Goal: Information Seeking & Learning: Learn about a topic

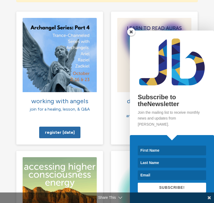
scroll to position [537, 0]
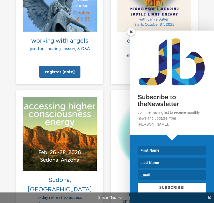
click at [131, 36] on span at bounding box center [131, 32] width 8 height 8
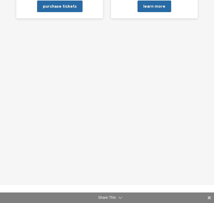
scroll to position [760, 0]
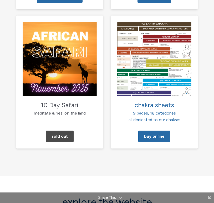
click at [106, 119] on div "10 Day Safari meditate & heal on the land Sold Out" at bounding box center [59, 81] width 95 height 133
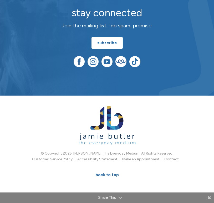
scroll to position [1889, 0]
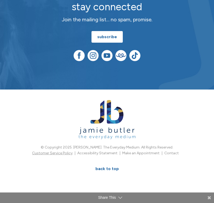
click at [61, 151] on link "Customer Service Policy" at bounding box center [52, 153] width 40 height 4
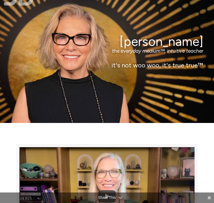
scroll to position [0, 0]
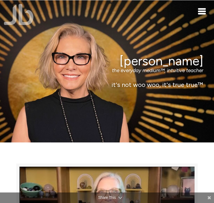
click at [200, 10] on div "Toggle navigation" at bounding box center [202, 11] width 8 height 6
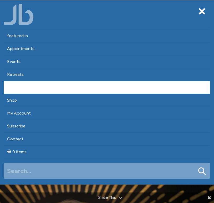
click at [19, 89] on link "About" at bounding box center [107, 87] width 206 height 13
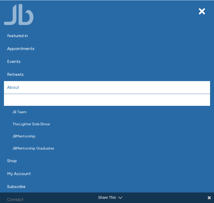
click at [38, 99] on link "[PERSON_NAME]’s Story" at bounding box center [107, 100] width 206 height 12
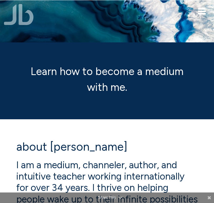
click at [201, 9] on span "Toggle navigation" at bounding box center [202, 9] width 8 height 2
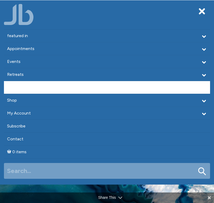
click at [18, 91] on link "About" at bounding box center [107, 87] width 206 height 13
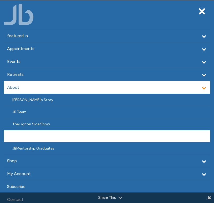
click at [24, 137] on link "JBMentorship" at bounding box center [107, 136] width 206 height 12
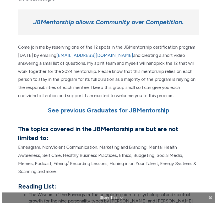
scroll to position [521, 0]
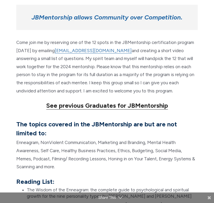
click at [103, 101] on strong "See previous Graduates for JBMentorship" at bounding box center [107, 105] width 122 height 8
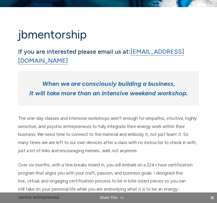
scroll to position [0, 0]
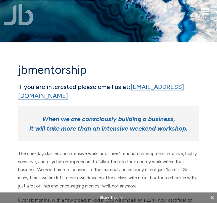
click at [202, 12] on span "Toggle navigation" at bounding box center [205, 12] width 8 height 2
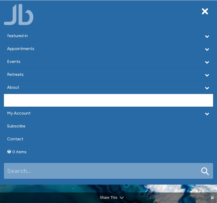
click at [27, 100] on link "Shop" at bounding box center [109, 100] width 210 height 13
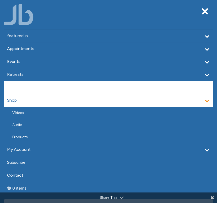
click at [28, 88] on link "About" at bounding box center [109, 87] width 210 height 13
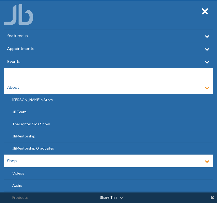
click at [30, 78] on link "Retreats" at bounding box center [109, 74] width 210 height 13
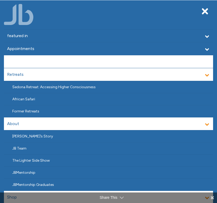
click at [33, 64] on link "Events" at bounding box center [109, 61] width 210 height 13
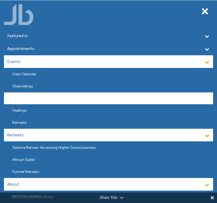
click at [27, 99] on link "Classes" at bounding box center [109, 98] width 210 height 12
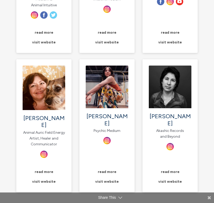
scroll to position [632, 0]
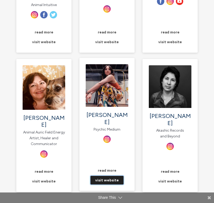
click at [105, 175] on link "visit website" at bounding box center [106, 179] width 33 height 9
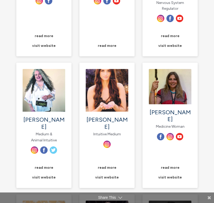
scroll to position [490, 0]
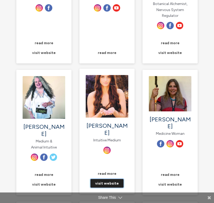
click at [113, 179] on link "visit website" at bounding box center [106, 183] width 33 height 9
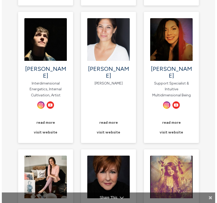
scroll to position [258, 0]
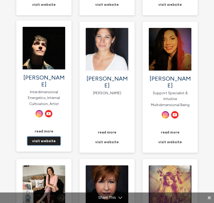
click at [46, 136] on link "visit website" at bounding box center [43, 140] width 33 height 9
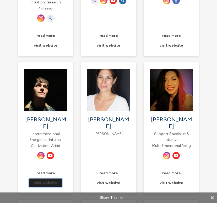
scroll to position [223, 0]
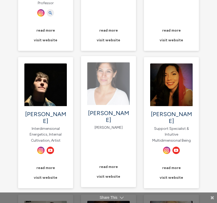
click at [99, 89] on img "main" at bounding box center [108, 83] width 43 height 43
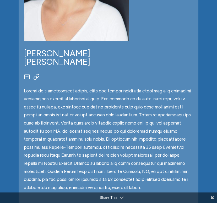
scroll to position [0, 0]
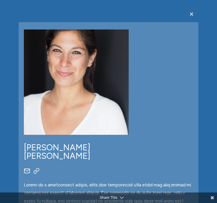
click at [193, 12] on span "×" at bounding box center [191, 14] width 5 height 10
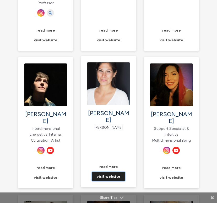
click at [114, 172] on link "visit website" at bounding box center [108, 176] width 33 height 9
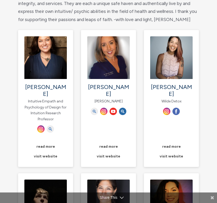
scroll to position [68, 0]
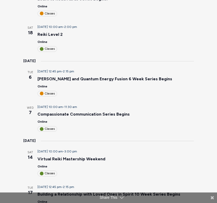
scroll to position [137, 0]
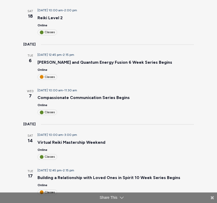
click at [43, 112] on div "Classes" at bounding box center [48, 112] width 20 height 6
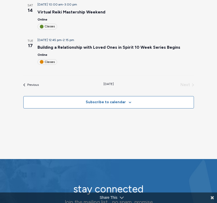
scroll to position [131, 0]
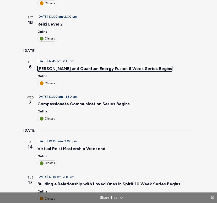
click at [41, 69] on link "Reiki and Quantum Energy Fusion 6 Week Series Begins" at bounding box center [105, 68] width 135 height 5
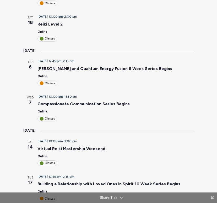
click at [45, 62] on span "January 6, 2026 @ 12:45 pm" at bounding box center [50, 61] width 24 height 4
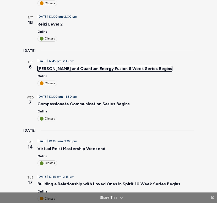
click at [45, 67] on link "Reiki and Quantum Energy Fusion 6 Week Series Begins" at bounding box center [105, 68] width 135 height 5
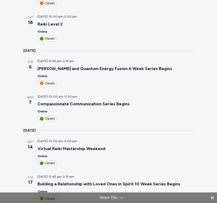
scroll to position [113, 0]
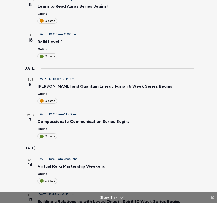
click at [41, 39] on h3 "Reiki Level 2" at bounding box center [111, 42] width 146 height 6
click at [41, 41] on link "Reiki Level 2" at bounding box center [50, 41] width 25 height 5
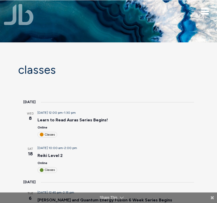
click at [206, 11] on span "Toggle navigation" at bounding box center [205, 12] width 8 height 2
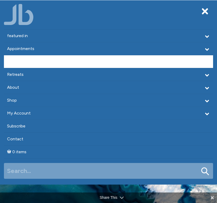
click at [45, 62] on link "Events" at bounding box center [109, 61] width 210 height 13
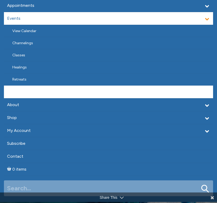
scroll to position [74, 0]
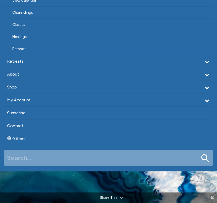
click at [35, 165] on div "featured in featured in Memes Appointments Book a Lecture/Class How I Read Half…" at bounding box center [108, 49] width 217 height 244
click at [36, 160] on input "Search for:" at bounding box center [109, 157] width 210 height 16
type input "Reiki"
click at [202, 154] on button "Search" at bounding box center [206, 158] width 8 height 8
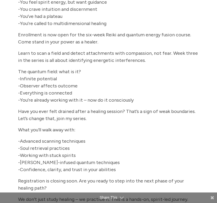
scroll to position [224, 0]
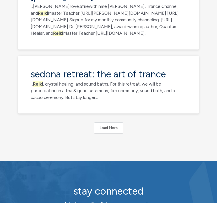
scroll to position [461, 0]
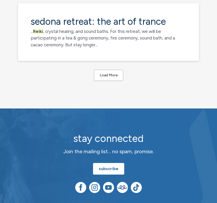
click at [102, 81] on button "Load More" at bounding box center [108, 75] width 29 height 11
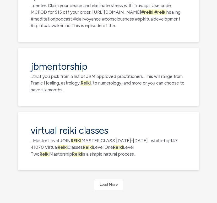
scroll to position [786, 0]
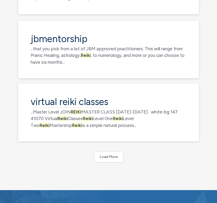
click at [36, 107] on link "Virtual Reiki Classes" at bounding box center [70, 102] width 78 height 12
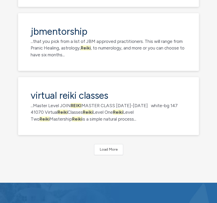
scroll to position [793, 0]
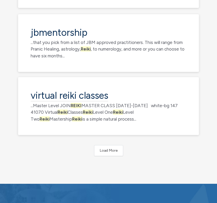
click at [56, 101] on link "Virtual Reiki Classes" at bounding box center [70, 96] width 78 height 12
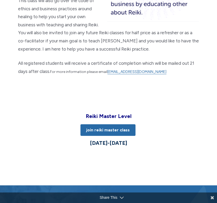
scroll to position [1018, 0]
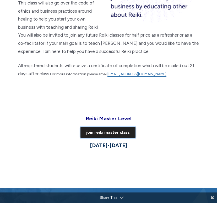
click at [106, 126] on link "JOIN REIKI MASTER CLASS" at bounding box center [108, 132] width 55 height 12
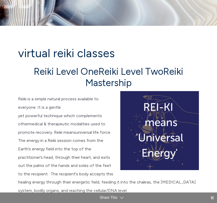
scroll to position [0, 0]
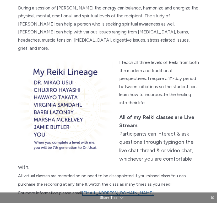
scroll to position [212, 0]
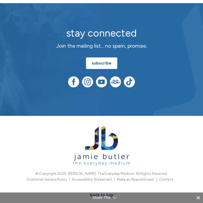
scroll to position [1889, 0]
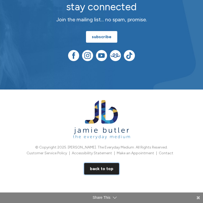
click at [96, 163] on link "BACK TO TOP" at bounding box center [101, 169] width 35 height 12
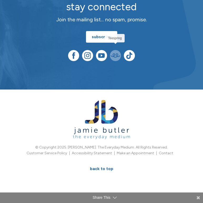
click at [114, 50] on img at bounding box center [115, 55] width 11 height 11
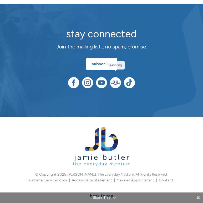
scroll to position [1852, 0]
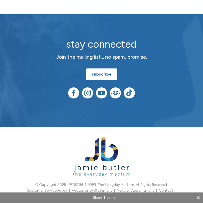
click at [107, 113] on div "stay connected Join the mailing list… no spam, promise. subscribe" at bounding box center [101, 70] width 203 height 112
click at [103, 87] on img at bounding box center [101, 92] width 11 height 11
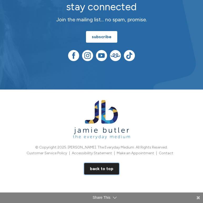
click at [103, 163] on link "BACK TO TOP" at bounding box center [101, 169] width 35 height 12
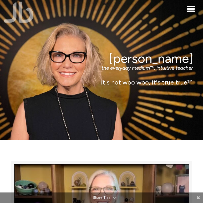
scroll to position [0, 0]
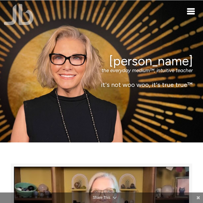
click at [191, 11] on span "Toggle navigation" at bounding box center [191, 12] width 8 height 2
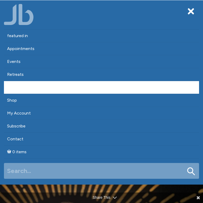
click at [62, 87] on link "About" at bounding box center [101, 87] width 195 height 13
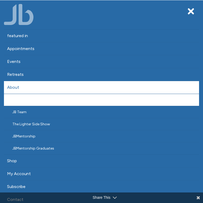
click at [60, 100] on link "[PERSON_NAME]’s Story" at bounding box center [101, 100] width 195 height 12
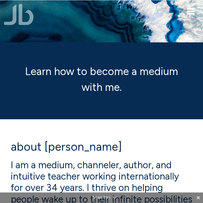
click at [192, 13] on span "Toggle navigation" at bounding box center [191, 14] width 8 height 2
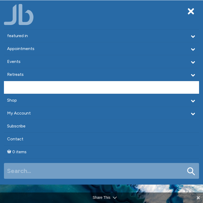
click at [31, 91] on link "About" at bounding box center [101, 87] width 195 height 13
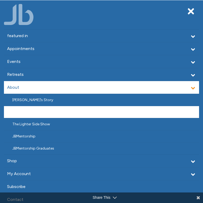
click at [29, 111] on link "JB Team" at bounding box center [101, 112] width 195 height 12
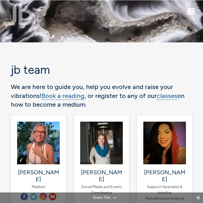
click at [191, 11] on span "Toggle navigation" at bounding box center [191, 12] width 8 height 2
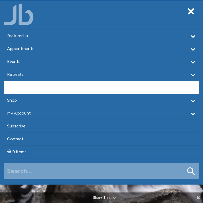
click at [34, 89] on link "About" at bounding box center [101, 87] width 195 height 13
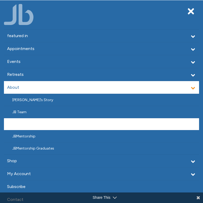
click at [29, 128] on link "The Lighter Side Show" at bounding box center [101, 124] width 195 height 12
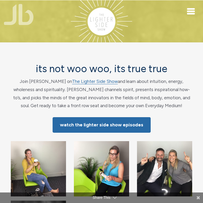
click at [191, 12] on div "Toggle navigation" at bounding box center [191, 11] width 8 height 6
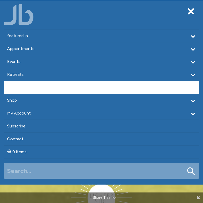
click at [26, 88] on link "About" at bounding box center [101, 87] width 195 height 13
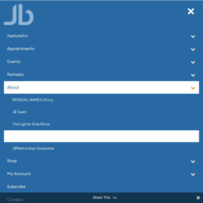
click at [28, 134] on link "JBMentorship" at bounding box center [101, 136] width 195 height 12
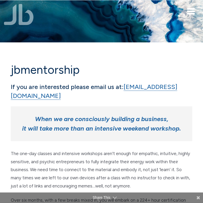
click at [190, 10] on div "Toggle navigation" at bounding box center [191, 11] width 8 height 6
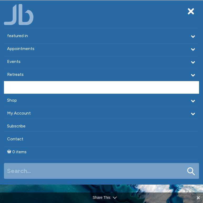
click at [25, 88] on link "About" at bounding box center [101, 87] width 195 height 13
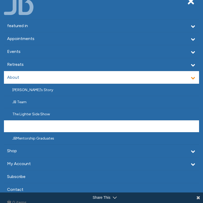
scroll to position [11, 0]
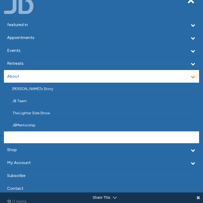
click at [36, 137] on link "JBMentorship Graduates" at bounding box center [101, 137] width 195 height 12
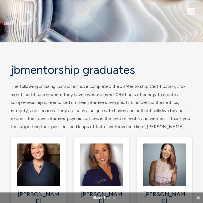
click at [187, 16] on img at bounding box center [101, 21] width 203 height 135
click at [189, 13] on span "Toggle navigation" at bounding box center [191, 14] width 8 height 2
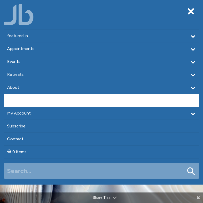
click at [43, 96] on link "Shop" at bounding box center [101, 100] width 195 height 13
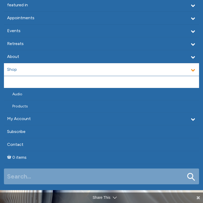
scroll to position [33, 0]
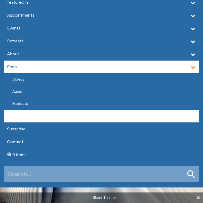
click at [42, 115] on link "My Account" at bounding box center [101, 116] width 195 height 13
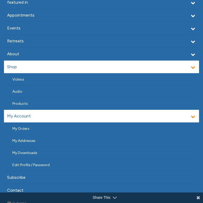
click at [42, 115] on link "My Account" at bounding box center [101, 116] width 195 height 13
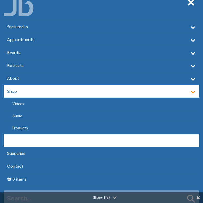
scroll to position [0, 0]
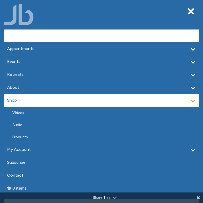
click at [25, 33] on link "featured in" at bounding box center [101, 35] width 195 height 13
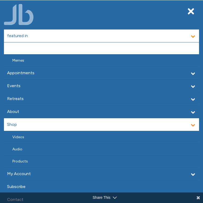
click at [24, 46] on link "featured in" at bounding box center [101, 48] width 195 height 12
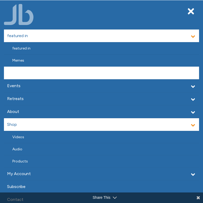
click at [141, 73] on link "Appointments" at bounding box center [101, 72] width 195 height 13
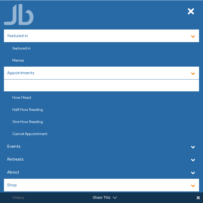
click at [32, 87] on link "Book a Lecture/Class" at bounding box center [101, 85] width 195 height 12
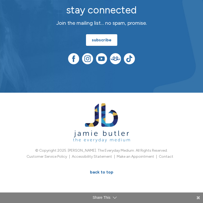
scroll to position [573, 0]
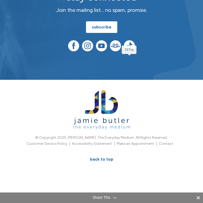
click at [129, 49] on img at bounding box center [129, 45] width 11 height 11
click at [91, 47] on img at bounding box center [87, 45] width 11 height 11
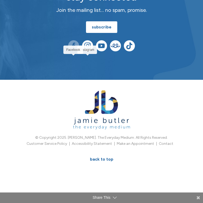
click at [75, 44] on img at bounding box center [73, 45] width 11 height 11
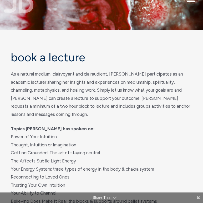
scroll to position [0, 0]
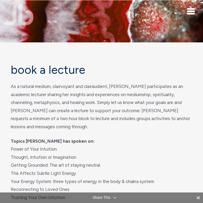
click at [16, 14] on img at bounding box center [19, 14] width 30 height 21
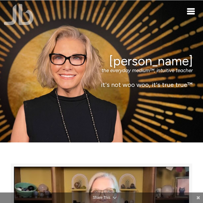
click at [191, 13] on span "Toggle navigation" at bounding box center [191, 14] width 8 height 2
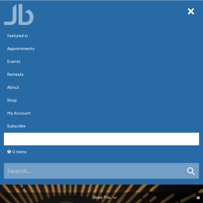
click at [54, 135] on link "Contact" at bounding box center [101, 138] width 195 height 13
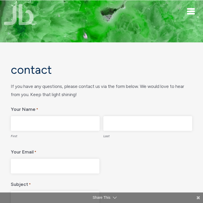
click at [191, 13] on span "Toggle navigation" at bounding box center [191, 14] width 8 height 2
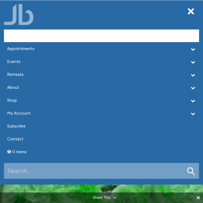
click at [39, 39] on link "featured in" at bounding box center [101, 35] width 195 height 13
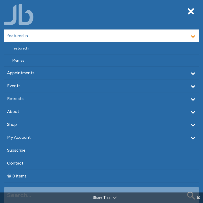
click at [39, 39] on link "featured in" at bounding box center [101, 35] width 195 height 13
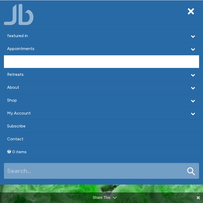
click at [41, 59] on link "Events" at bounding box center [101, 61] width 195 height 13
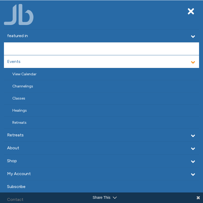
click at [40, 51] on link "Appointments" at bounding box center [101, 48] width 195 height 13
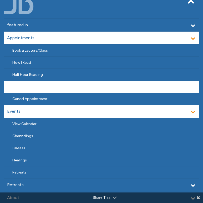
scroll to position [15, 0]
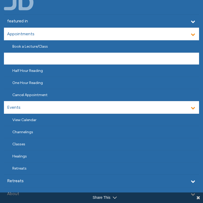
click at [45, 60] on link "How I Read" at bounding box center [101, 59] width 195 height 12
